Goal: Transaction & Acquisition: Subscribe to service/newsletter

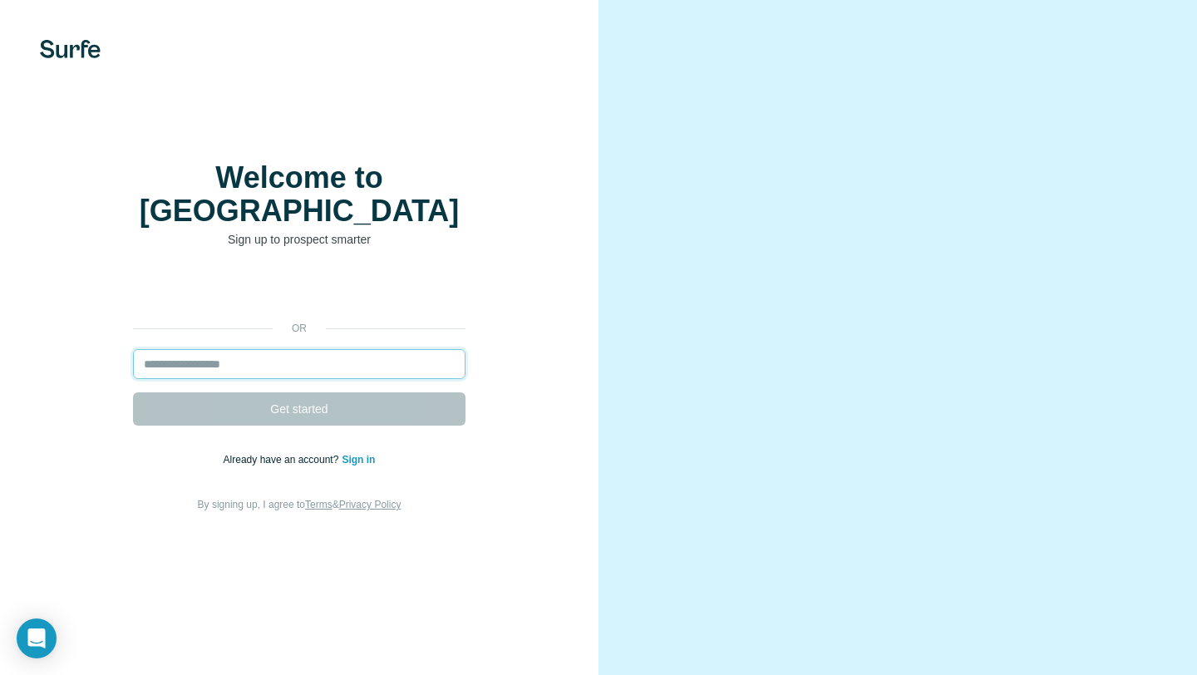
click at [321, 352] on input "email" at bounding box center [299, 364] width 332 height 30
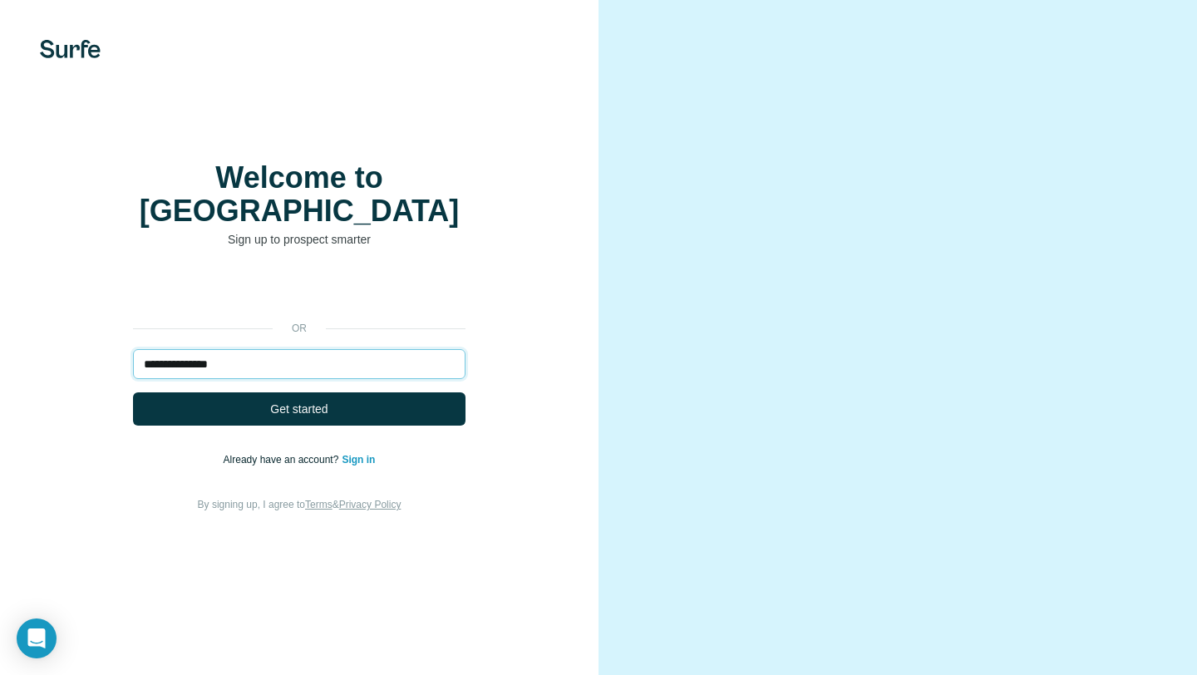
type input "**********"
click at [133, 392] on button "Get started" at bounding box center [299, 408] width 332 height 33
click at [302, 401] on span "Get started" at bounding box center [298, 409] width 57 height 17
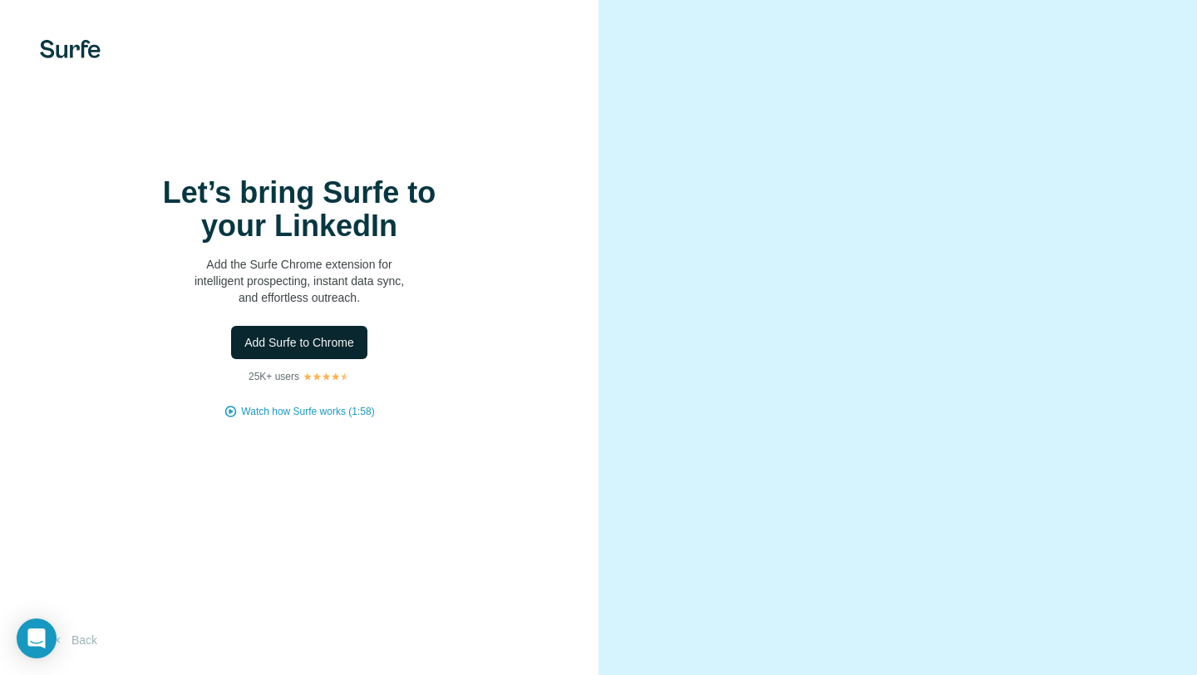
click at [280, 342] on span "Add Surfe to Chrome" at bounding box center [299, 342] width 110 height 17
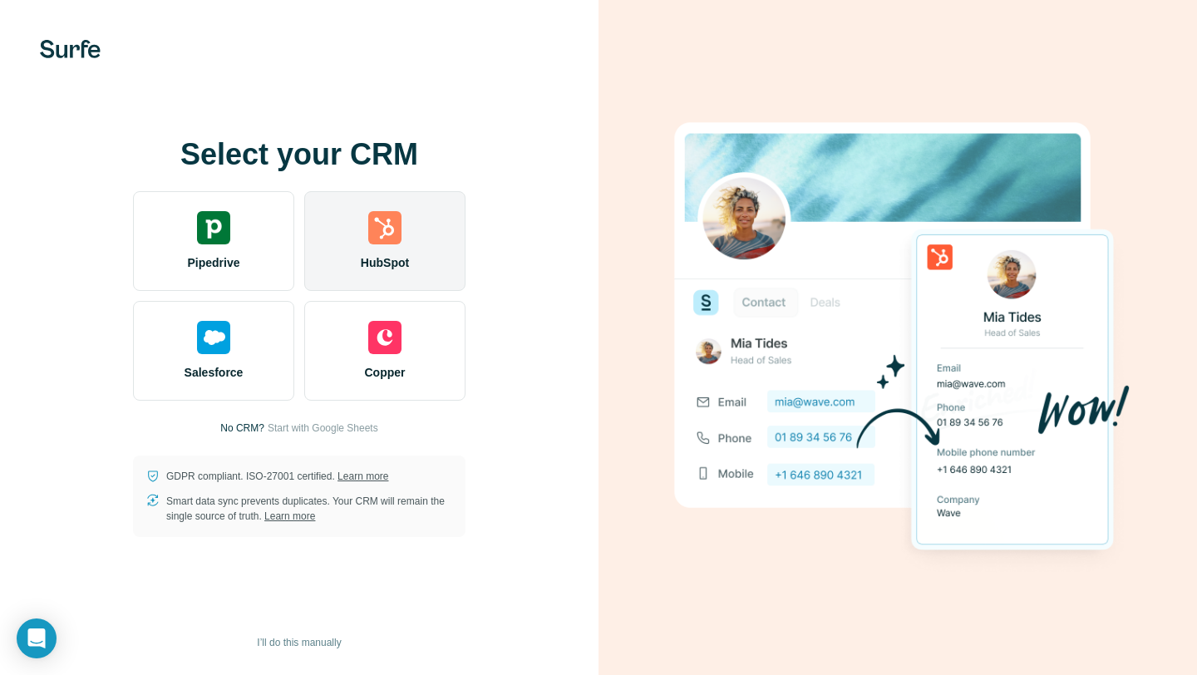
click at [414, 227] on div "HubSpot" at bounding box center [384, 241] width 161 height 100
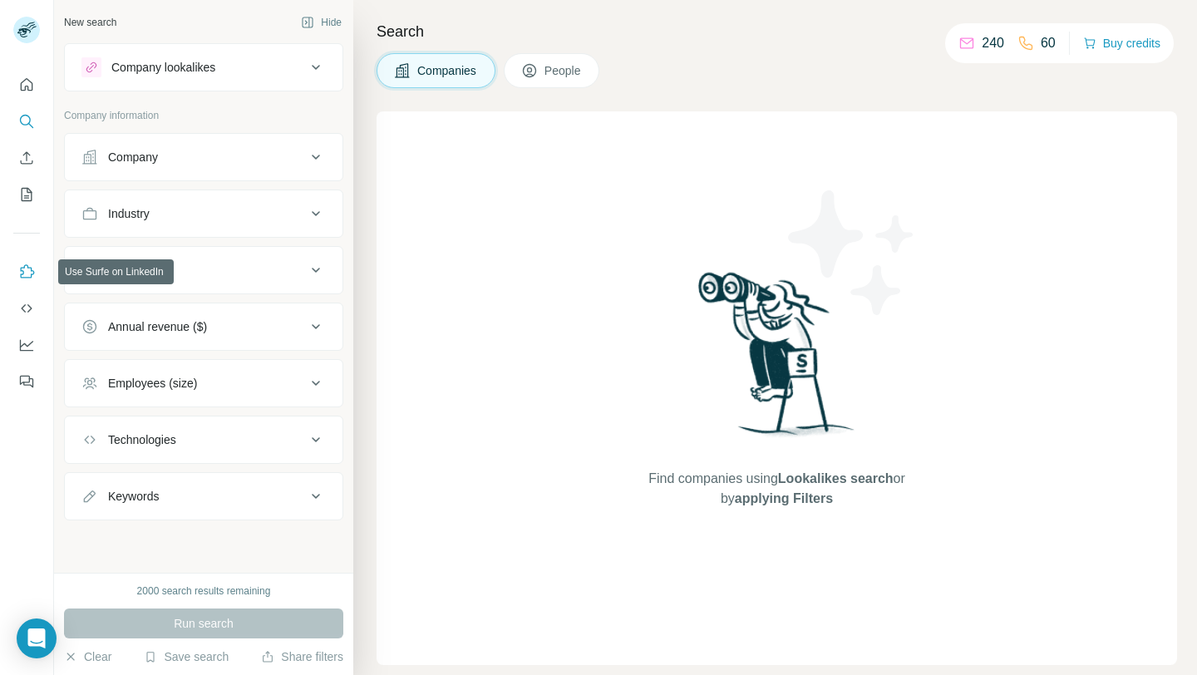
click at [29, 276] on icon "Use Surfe on LinkedIn" at bounding box center [26, 271] width 17 height 17
click at [26, 264] on icon "Use Surfe on LinkedIn" at bounding box center [28, 270] width 14 height 13
